Goal: Information Seeking & Learning: Check status

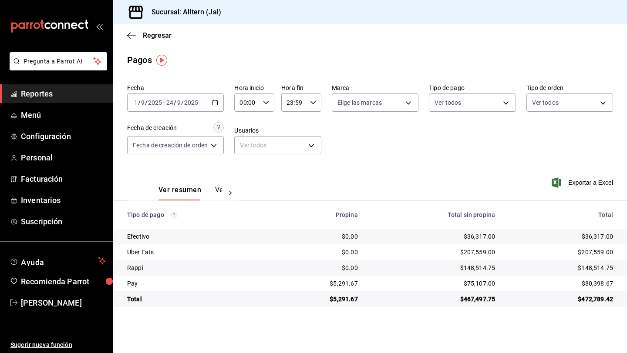
click at [71, 96] on span "Reportes" at bounding box center [63, 94] width 85 height 12
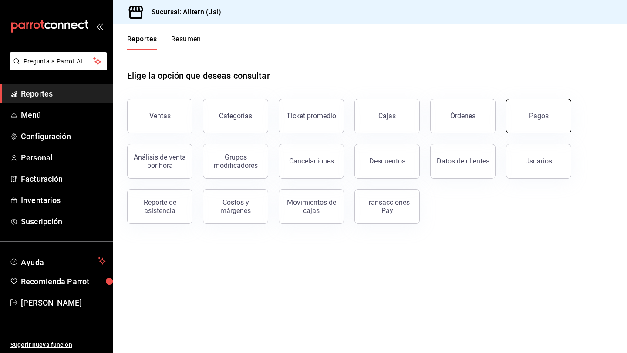
click at [540, 112] on div "Pagos" at bounding box center [539, 116] width 20 height 8
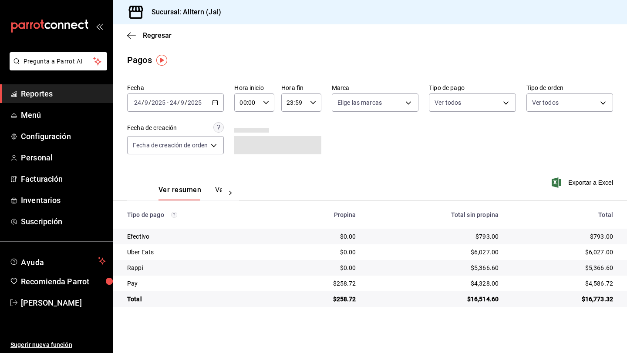
click at [215, 105] on icon "button" at bounding box center [215, 103] width 6 height 6
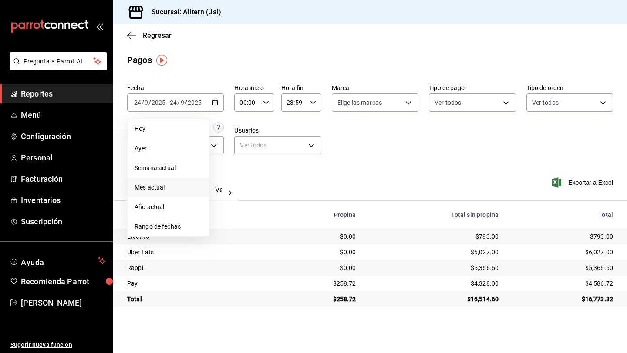
click at [171, 188] on span "Mes actual" at bounding box center [167, 187] width 67 height 9
